Goal: Transaction & Acquisition: Purchase product/service

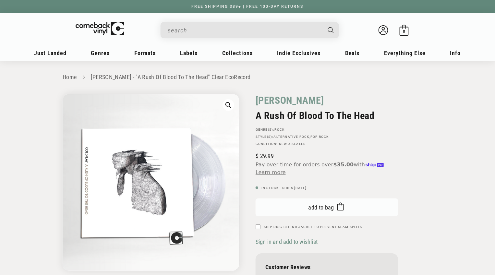
click at [341, 205] on rect "submit" at bounding box center [341, 208] width 6 height 6
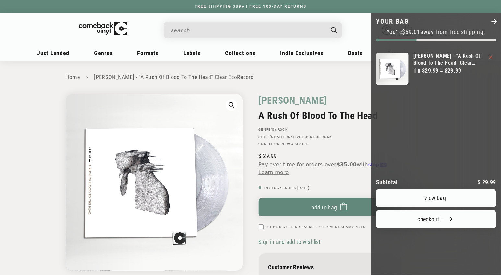
click at [173, 34] on div at bounding box center [250, 137] width 501 height 275
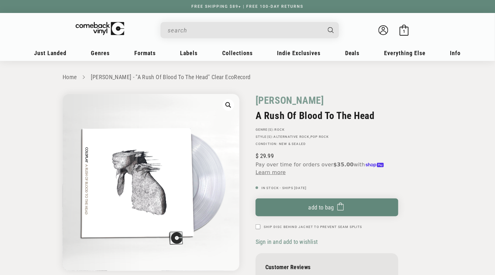
click at [179, 32] on input "When autocomplete results are available use up and down arrows to review and en…" at bounding box center [245, 30] width 154 height 13
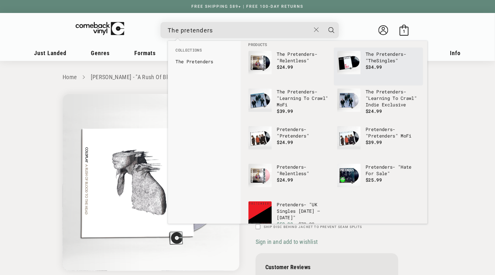
scroll to position [5, 0]
type input "The pretenders"
click at [381, 62] on p "The Pretenders - " The Singles"" at bounding box center [393, 57] width 54 height 13
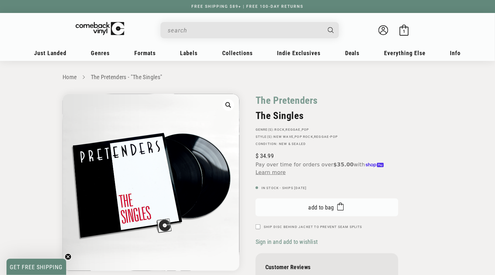
click at [336, 208] on span "submit" at bounding box center [339, 207] width 10 height 12
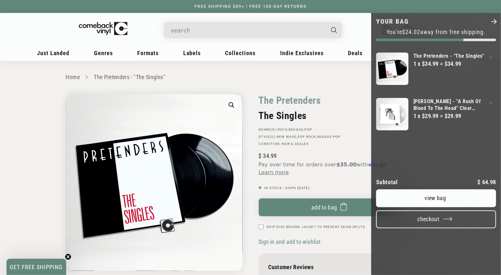
click at [434, 228] on button "Checkout" at bounding box center [436, 220] width 120 height 18
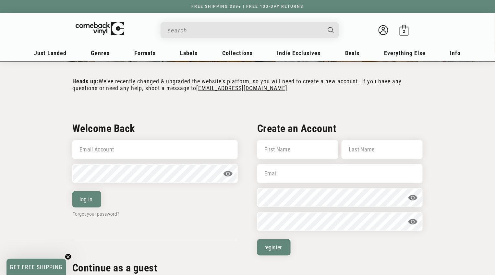
scroll to position [96, 0]
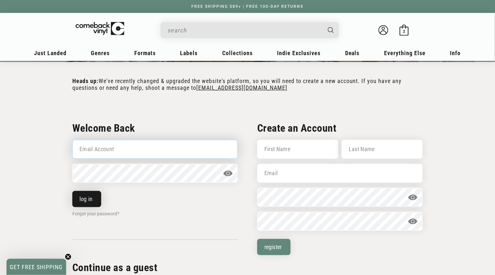
type input "r.jay.john@gmail.com"
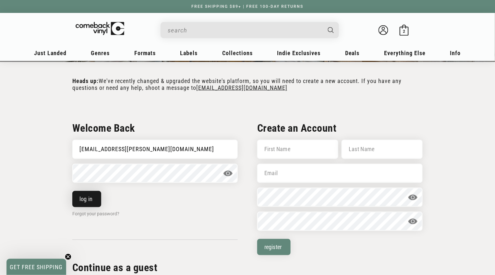
click at [91, 197] on button "log in" at bounding box center [86, 199] width 29 height 16
